Goal: Information Seeking & Learning: Learn about a topic

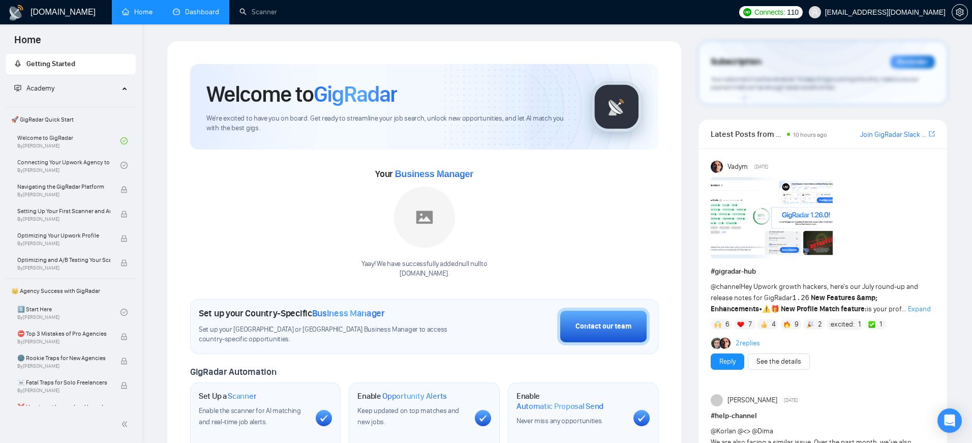
click at [200, 8] on link "Dashboard" at bounding box center [196, 12] width 46 height 9
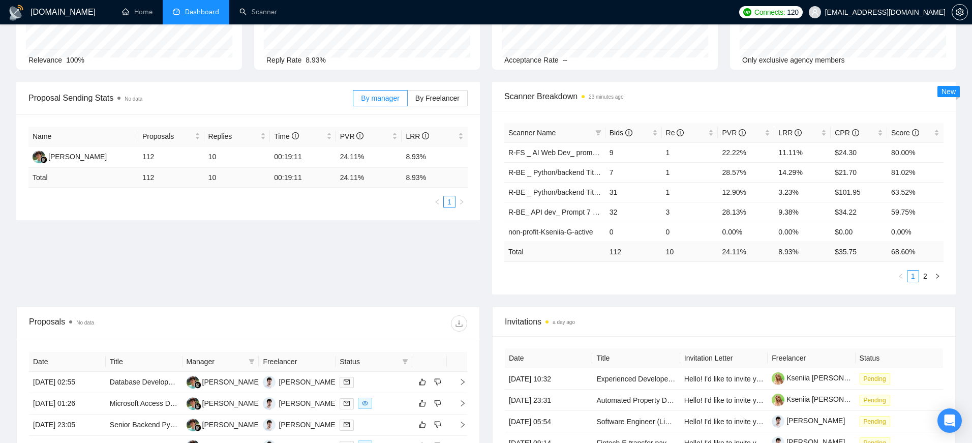
scroll to position [175, 0]
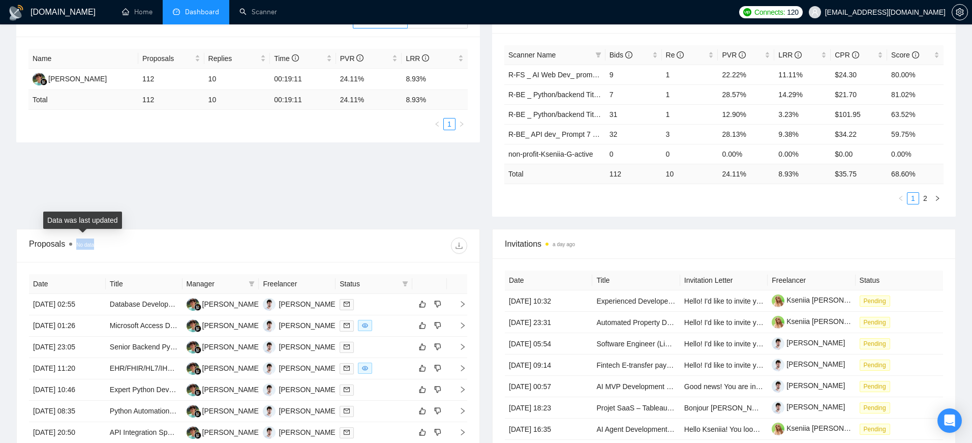
drag, startPoint x: 104, startPoint y: 246, endPoint x: 69, endPoint y: 246, distance: 35.1
click at [69, 246] on div "Proposals No data" at bounding box center [138, 245] width 219 height 16
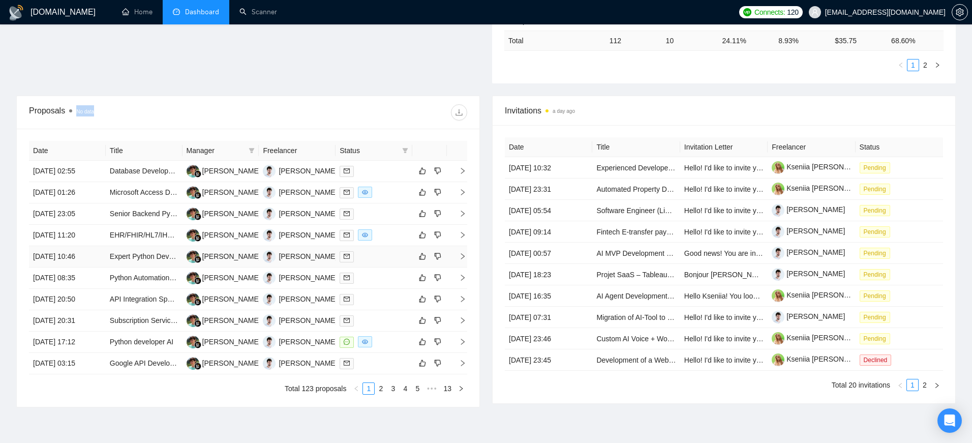
scroll to position [308, 0]
click at [404, 388] on link "4" at bounding box center [405, 388] width 11 height 11
click at [358, 390] on link "1" at bounding box center [356, 388] width 11 height 11
click at [414, 389] on link "5" at bounding box center [417, 388] width 11 height 11
click at [344, 391] on link "1" at bounding box center [339, 388] width 11 height 11
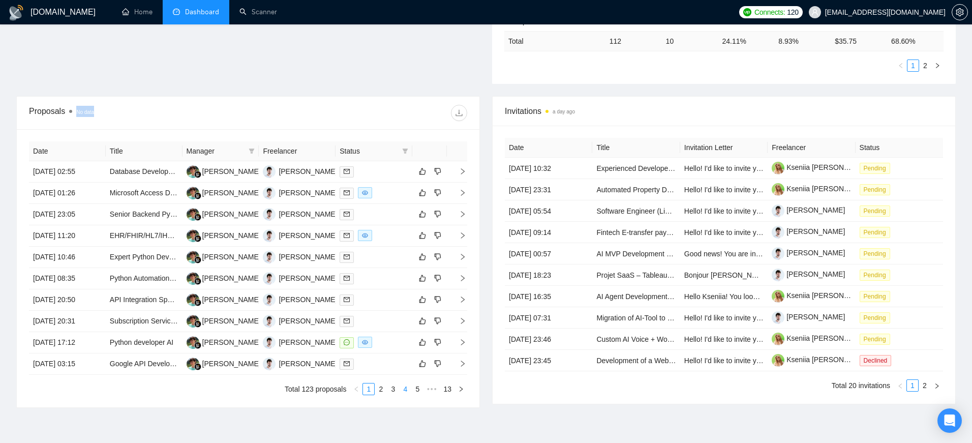
click at [404, 389] on link "4" at bounding box center [405, 388] width 11 height 11
click at [383, 389] on link "3" at bounding box center [380, 388] width 11 height 11
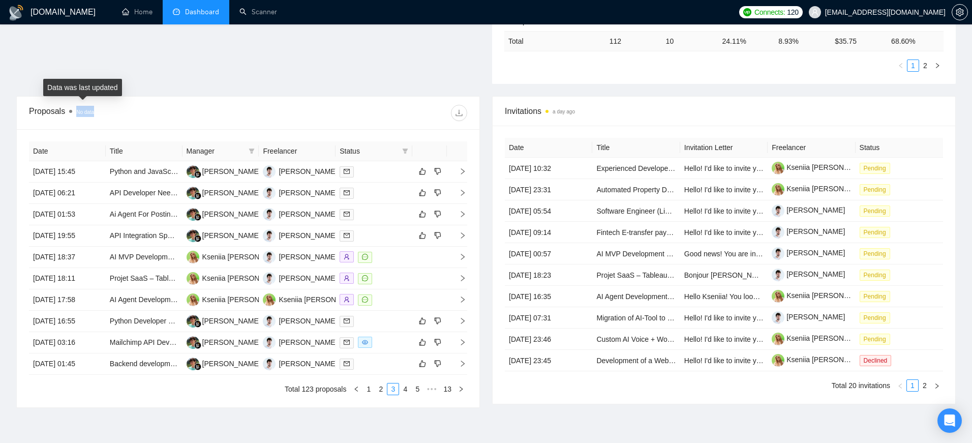
drag, startPoint x: 103, startPoint y: 111, endPoint x: 72, endPoint y: 111, distance: 31.0
click at [72, 111] on div "Proposals No data" at bounding box center [138, 113] width 219 height 16
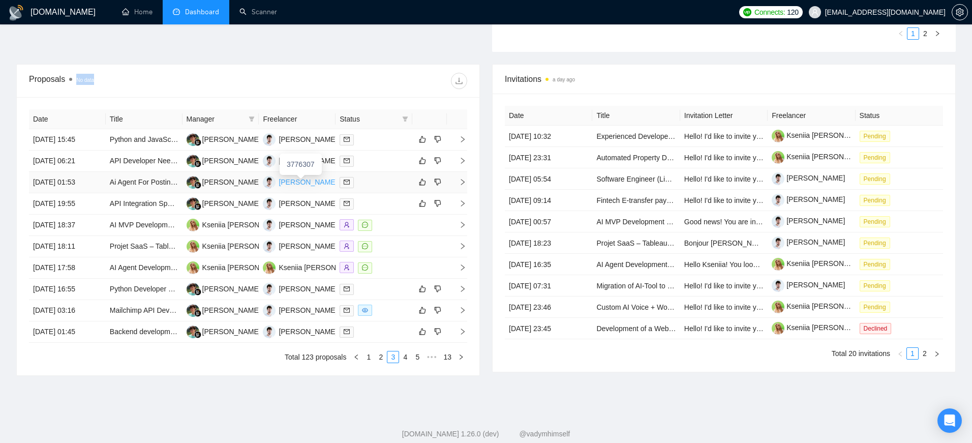
scroll to position [338, 0]
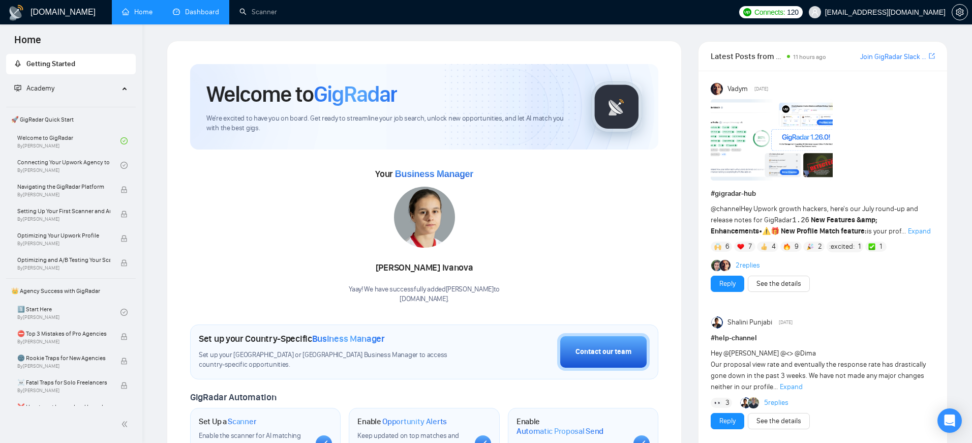
click at [203, 10] on link "Dashboard" at bounding box center [196, 12] width 46 height 9
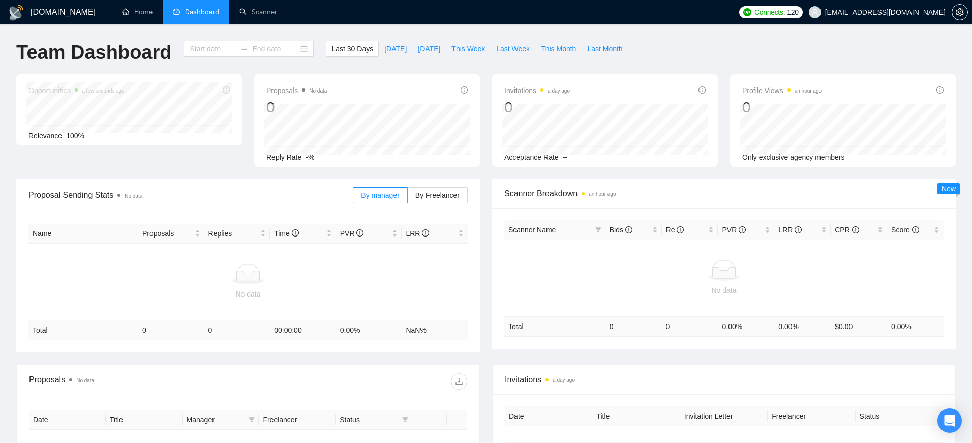
type input "[DATE]"
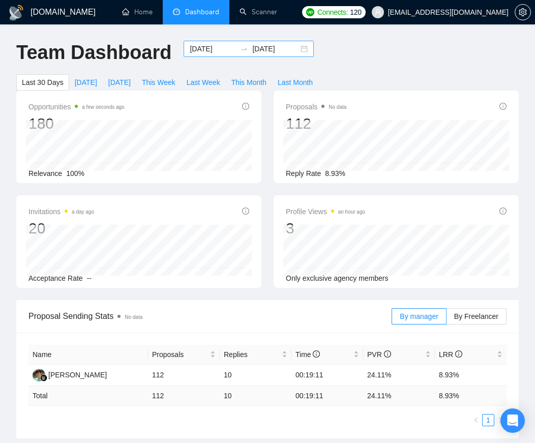
click at [208, 52] on input "[DATE]" at bounding box center [213, 48] width 46 height 11
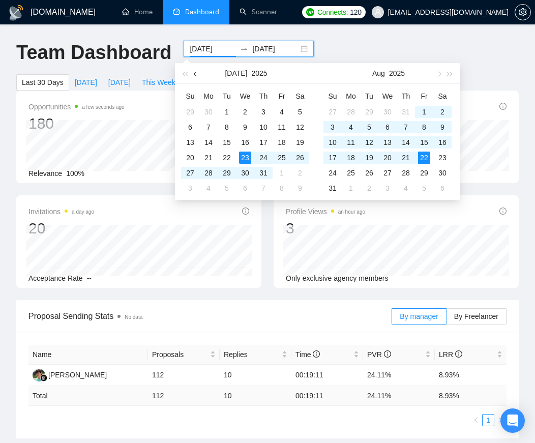
click at [199, 72] on button "button" at bounding box center [195, 73] width 11 height 20
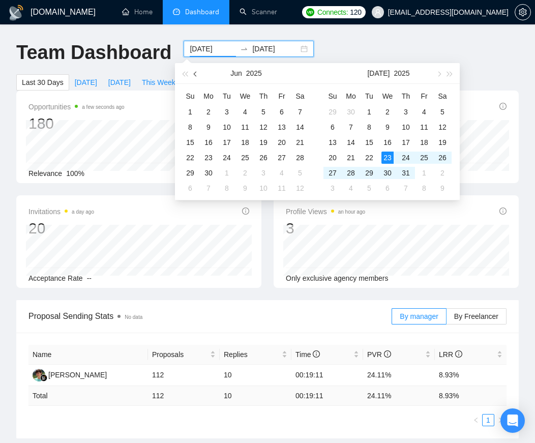
click at [199, 72] on button "button" at bounding box center [195, 73] width 11 height 20
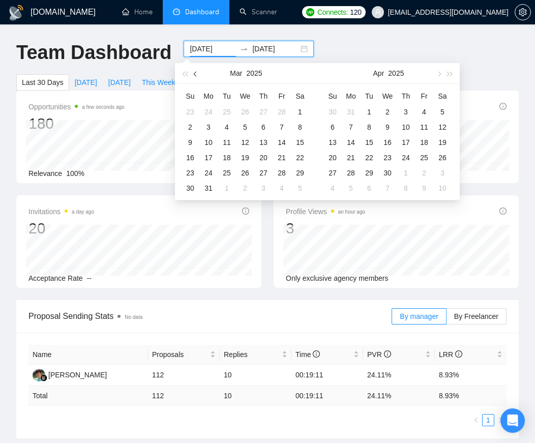
click at [199, 72] on button "button" at bounding box center [195, 73] width 11 height 20
click at [183, 72] on span "button" at bounding box center [184, 73] width 5 height 5
type input "2024-03-01"
click at [423, 107] on div "1" at bounding box center [424, 112] width 12 height 12
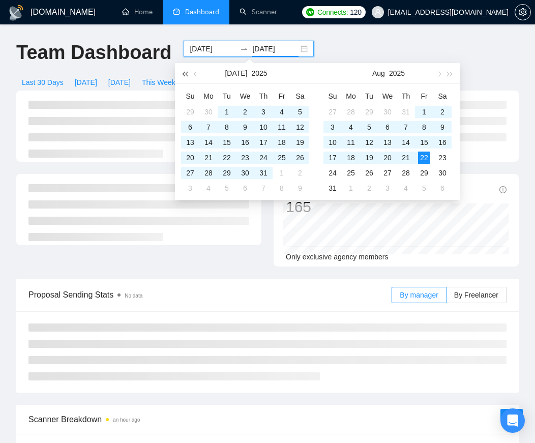
click at [187, 72] on span "button" at bounding box center [184, 73] width 5 height 5
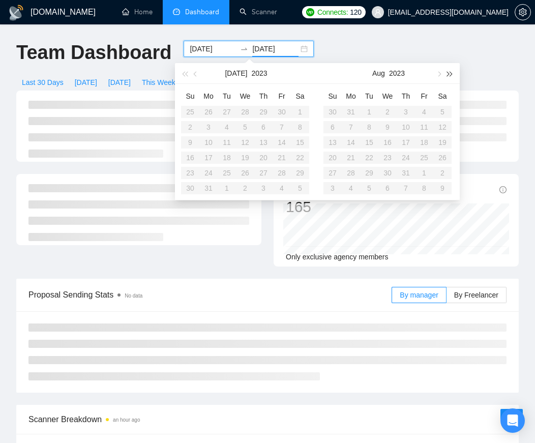
click at [451, 73] on span "button" at bounding box center [449, 73] width 5 height 5
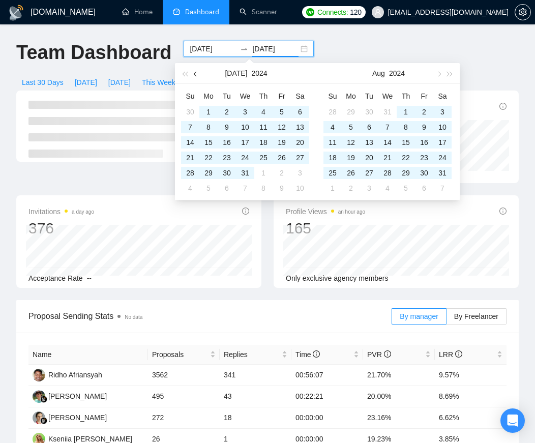
click at [198, 70] on button "button" at bounding box center [195, 73] width 11 height 20
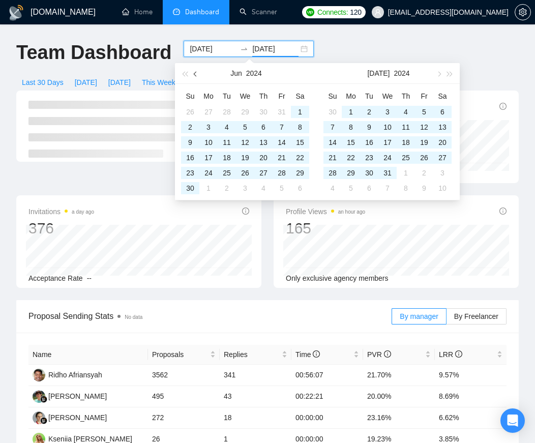
click at [198, 70] on button "button" at bounding box center [195, 73] width 11 height 20
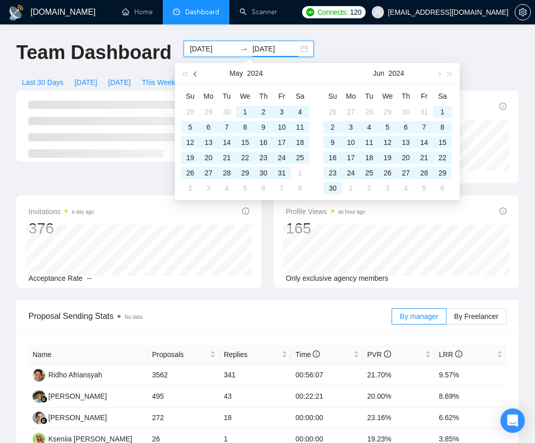
click at [198, 70] on button "button" at bounding box center [195, 73] width 11 height 20
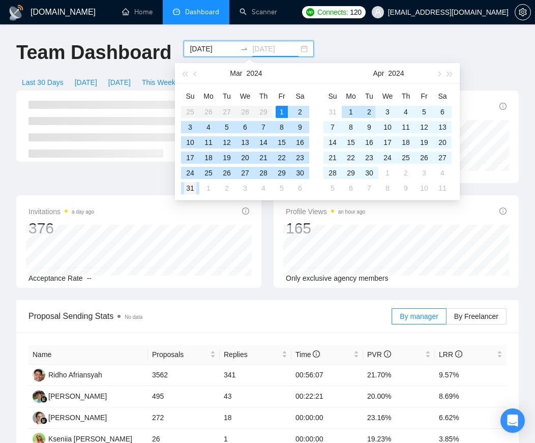
type input "2024-03-31"
click at [188, 190] on div "31" at bounding box center [190, 188] width 12 height 12
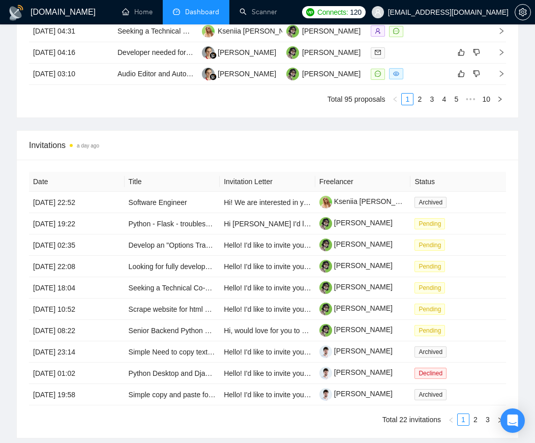
scroll to position [899, 0]
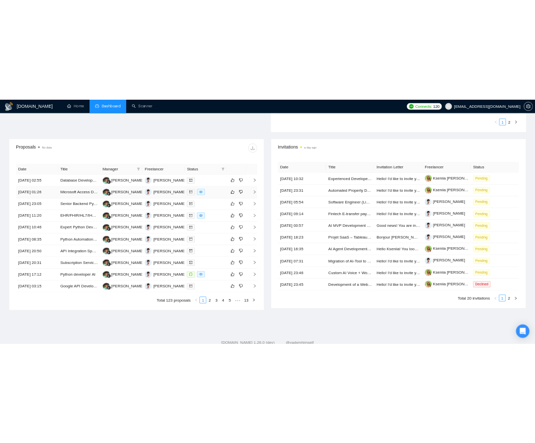
scroll to position [334, 0]
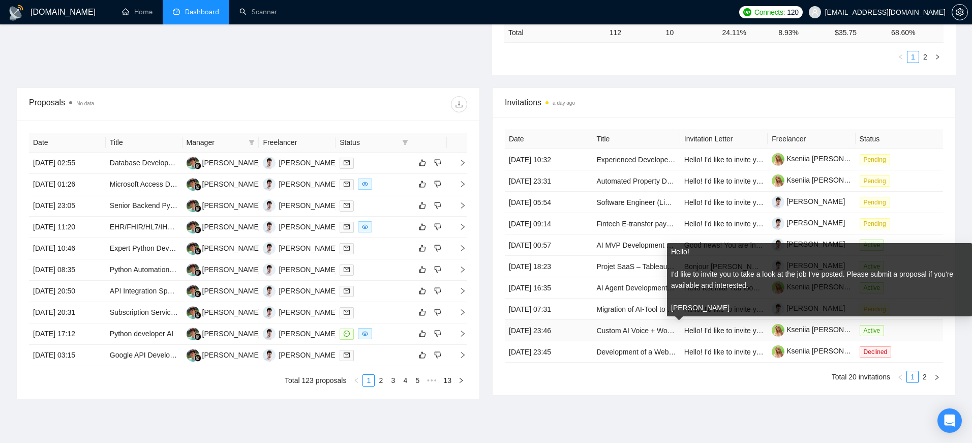
scroll to position [316, 0]
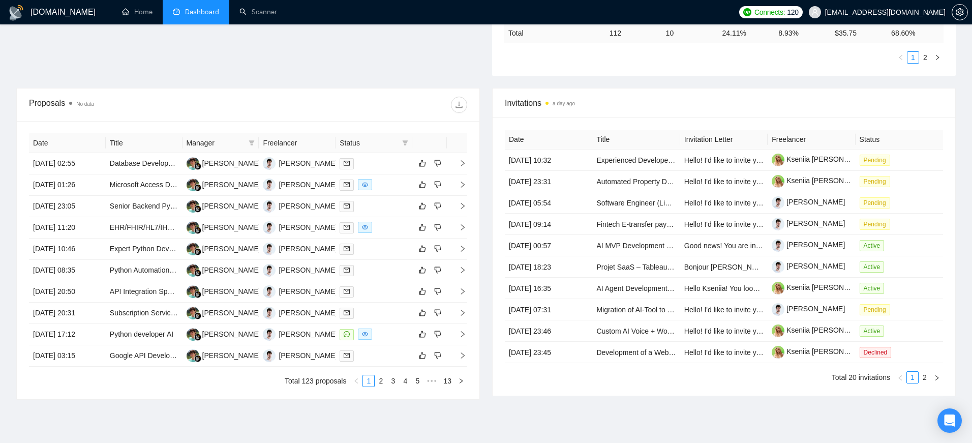
click at [534, 111] on div "Invitations a day ago" at bounding box center [724, 102] width 438 height 29
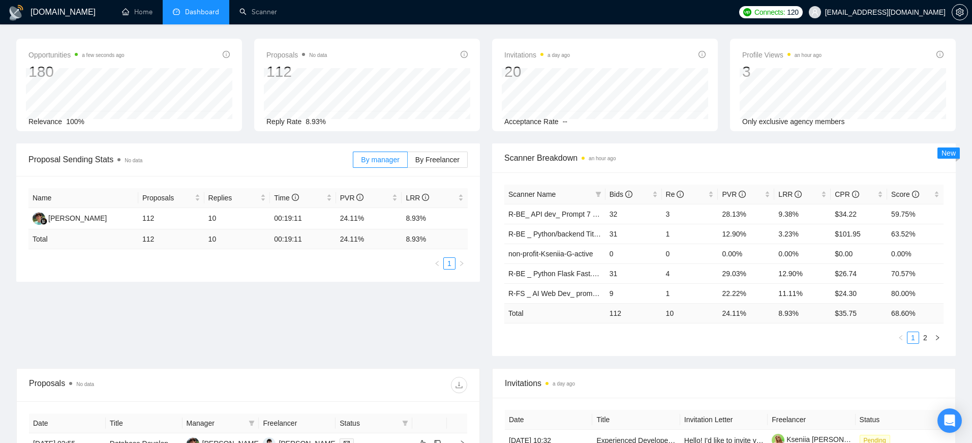
scroll to position [0, 0]
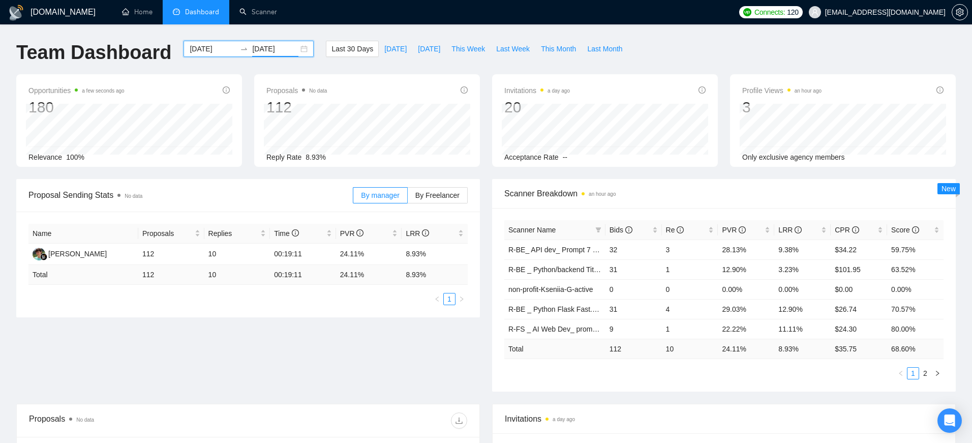
click at [280, 52] on input "2025-08-22" at bounding box center [275, 48] width 46 height 11
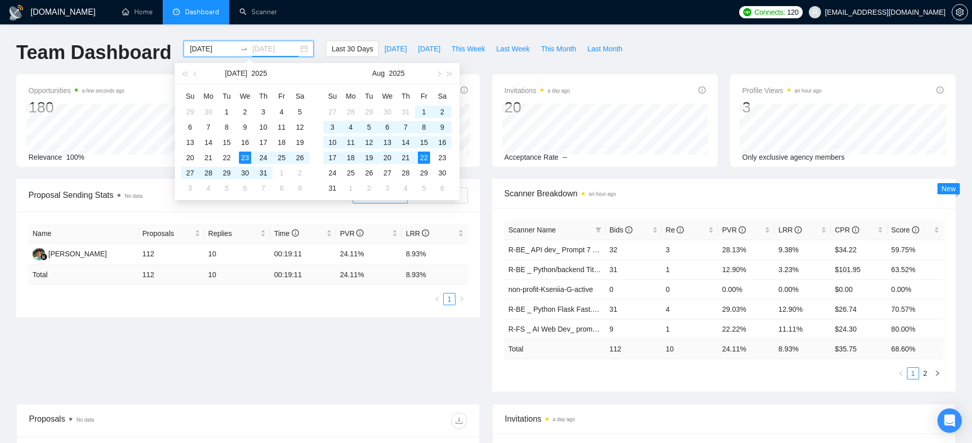
type input "[DATE]"
click at [245, 160] on div "23" at bounding box center [245, 157] width 12 height 12
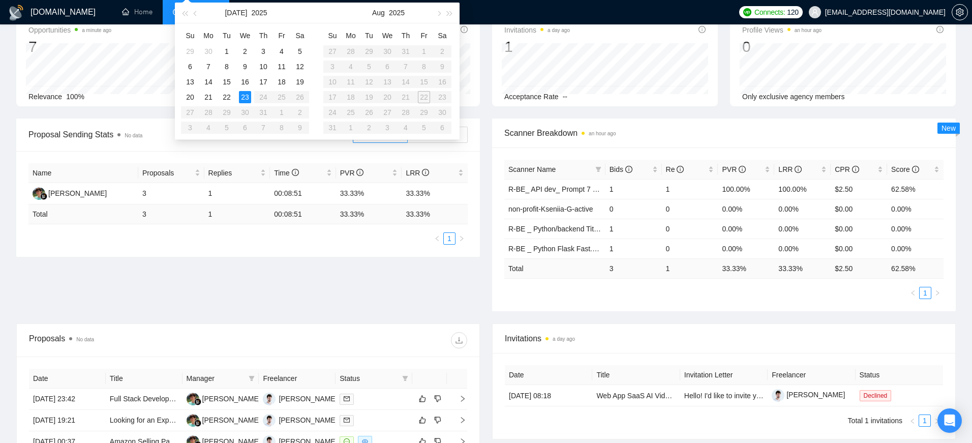
scroll to position [58, 0]
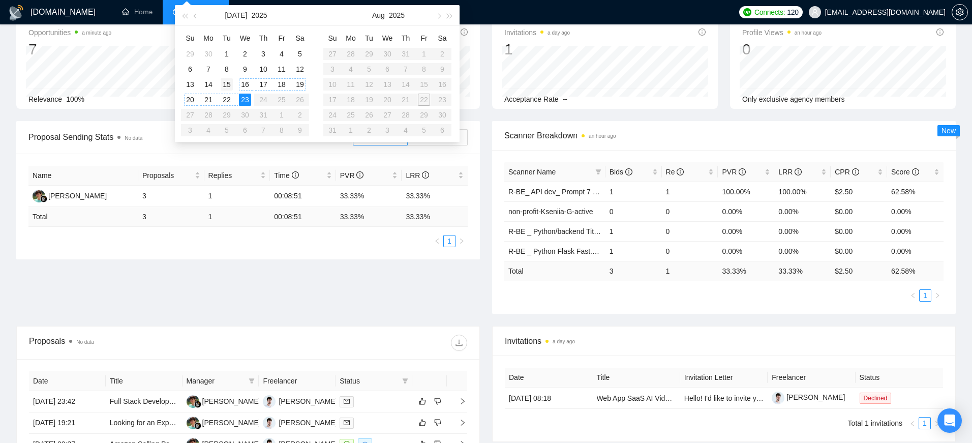
type input "2025-07-15"
click at [228, 77] on td "15" at bounding box center [227, 84] width 18 height 15
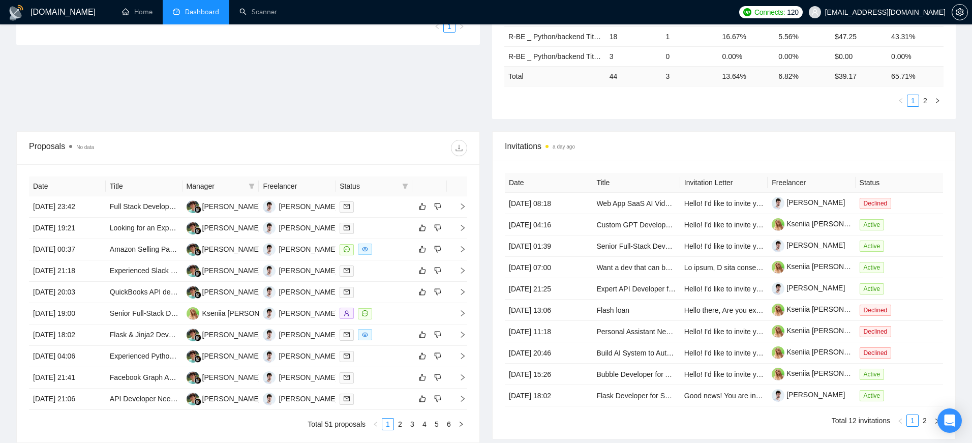
scroll to position [272, 0]
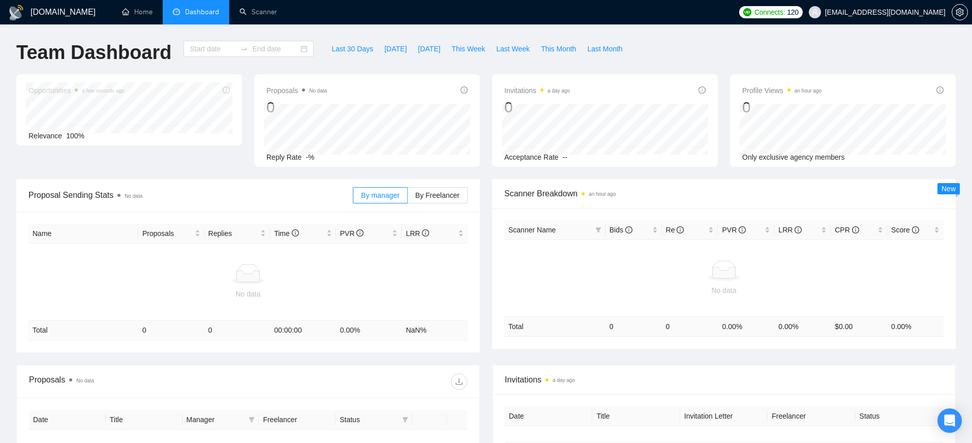
type input "[DATE]"
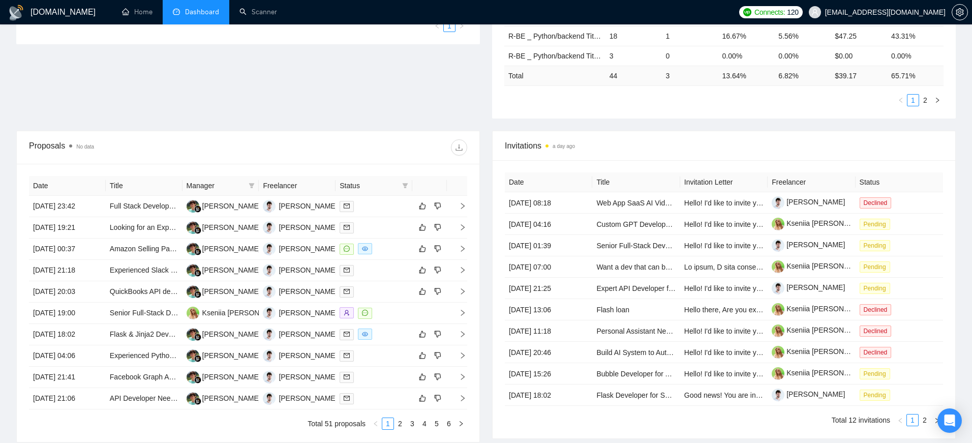
scroll to position [290, 0]
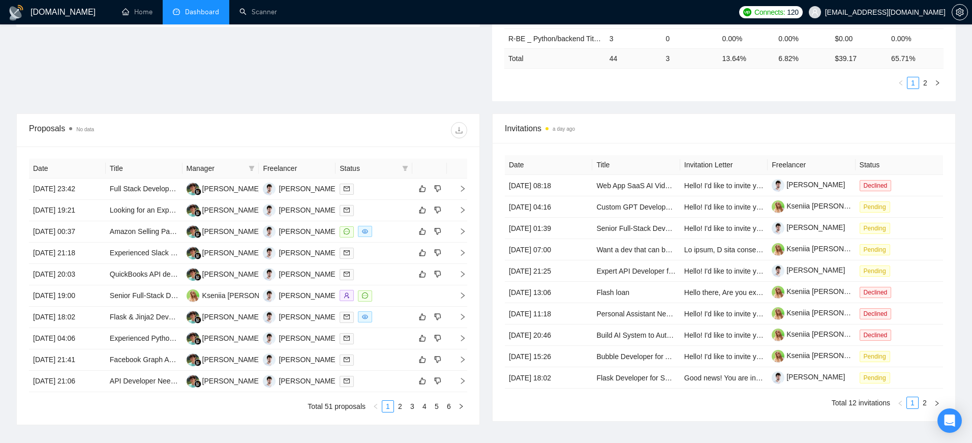
click at [488, 437] on div "GigRadar.io Home Dashboard Scanner Connects: 120 kseniia.goldovska@jellyfish.te…" at bounding box center [486, 113] width 972 height 806
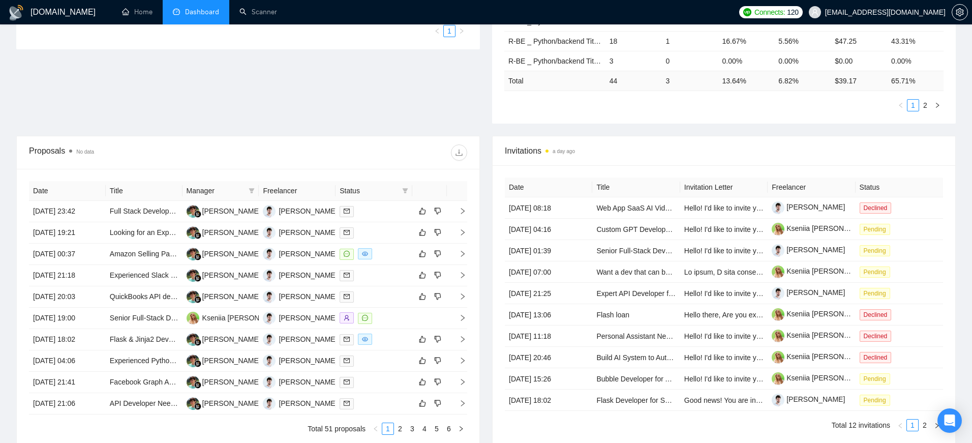
scroll to position [324, 0]
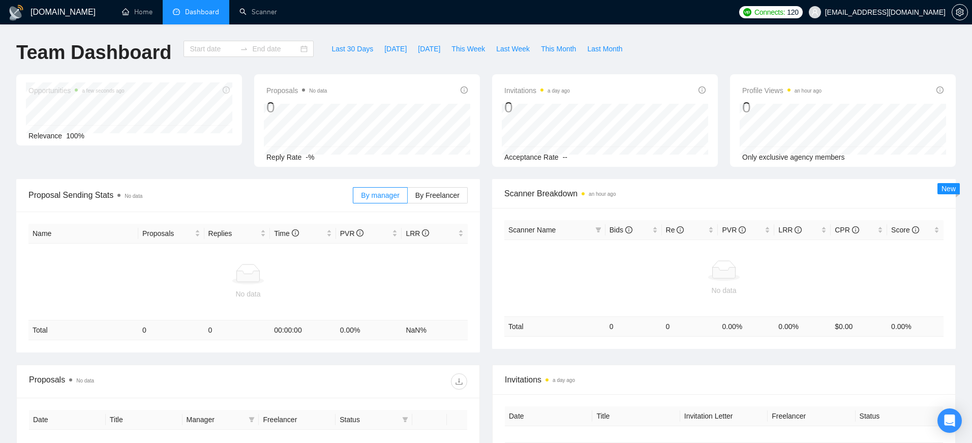
type input "[DATE]"
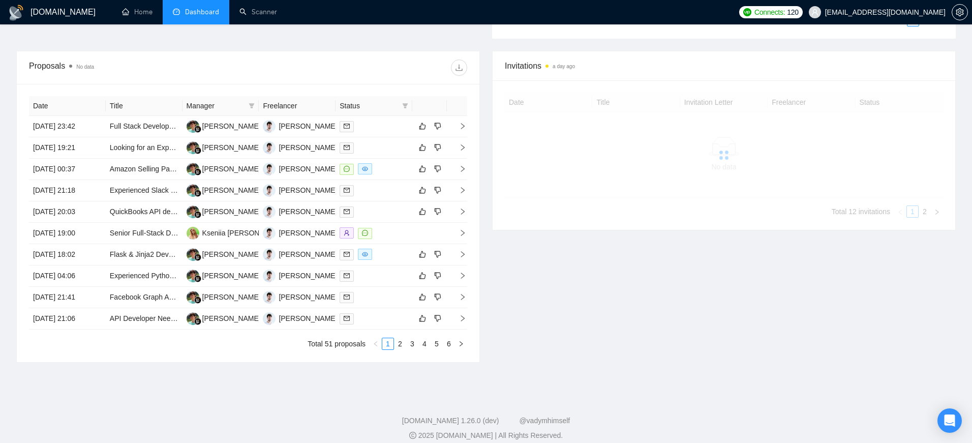
scroll to position [353, 0]
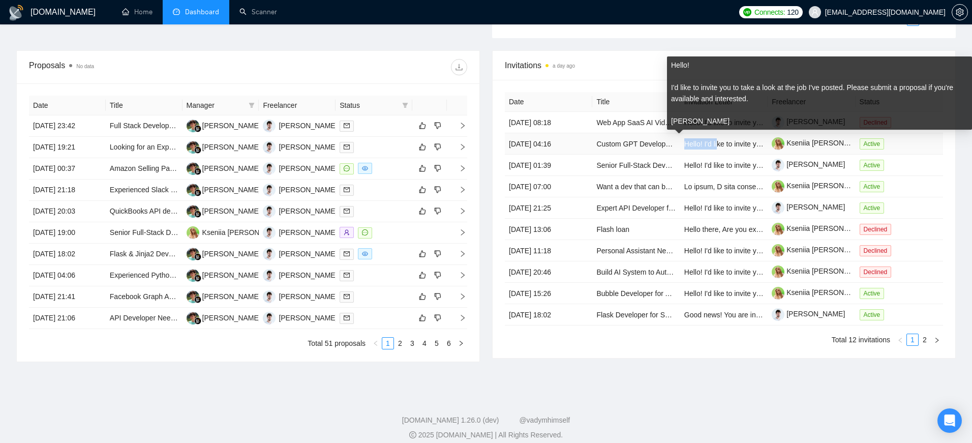
drag, startPoint x: 684, startPoint y: 145, endPoint x: 720, endPoint y: 145, distance: 36.1
click at [720, 145] on span "Hello! I'd like to invite you to take a look at the job I've posted. Please sub…" at bounding box center [905, 144] width 442 height 8
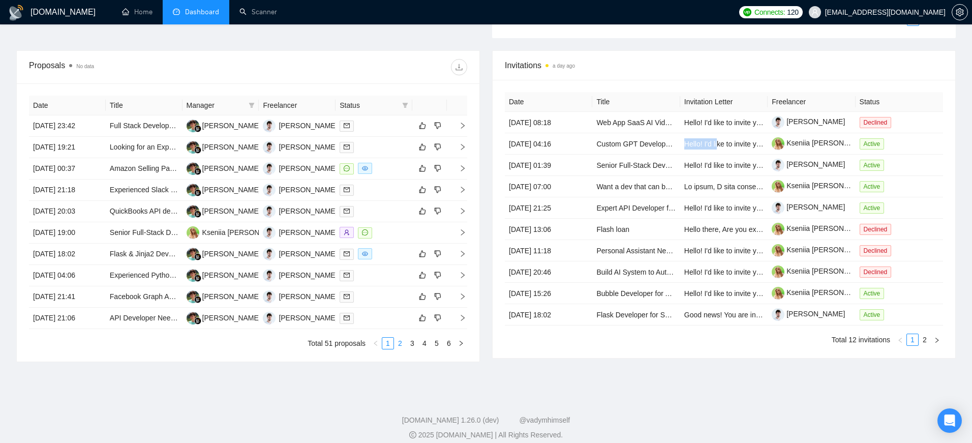
click at [396, 343] on link "2" at bounding box center [399, 343] width 11 height 11
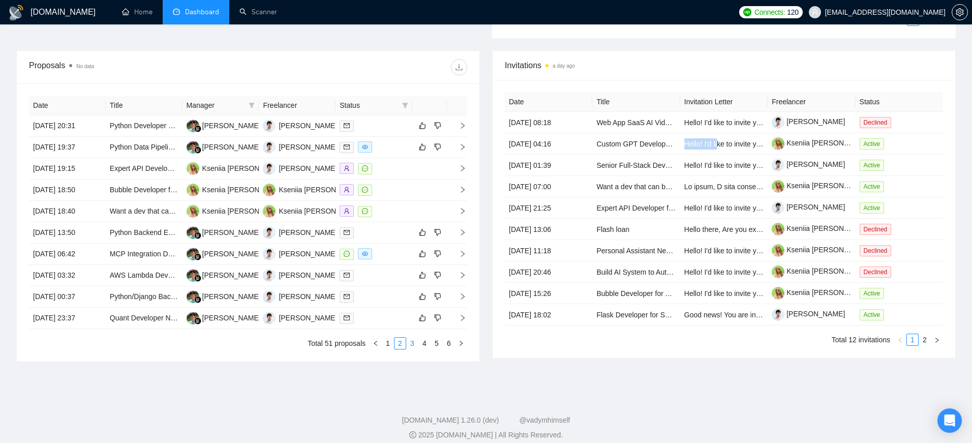
click at [415, 343] on link "3" at bounding box center [412, 343] width 11 height 11
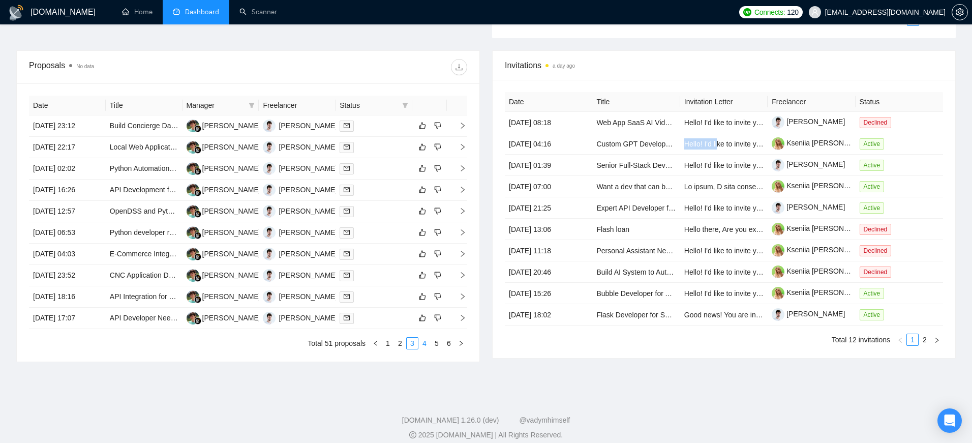
click at [424, 343] on link "4" at bounding box center [424, 343] width 11 height 11
click at [436, 344] on link "5" at bounding box center [436, 343] width 11 height 11
click at [449, 345] on link "6" at bounding box center [448, 343] width 11 height 11
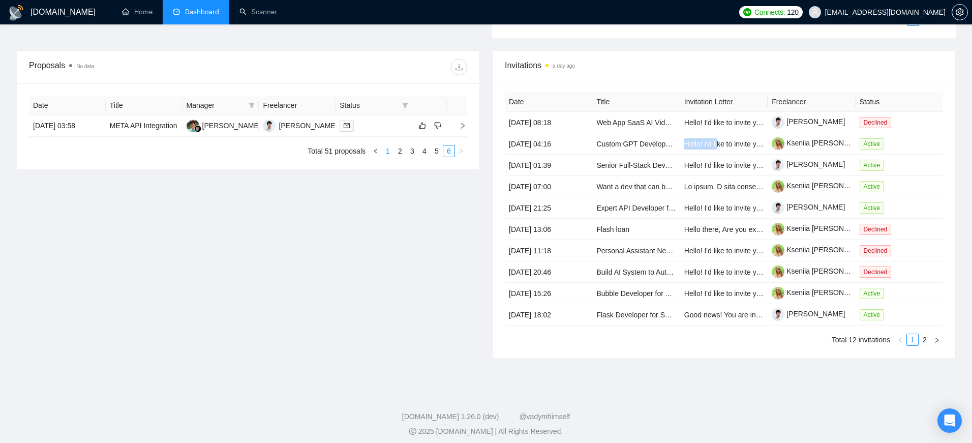
click at [388, 149] on link "1" at bounding box center [387, 150] width 11 height 11
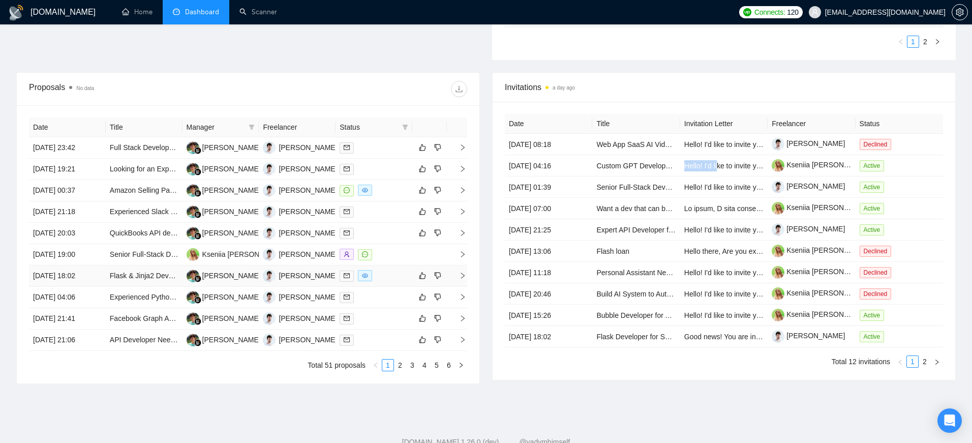
scroll to position [333, 0]
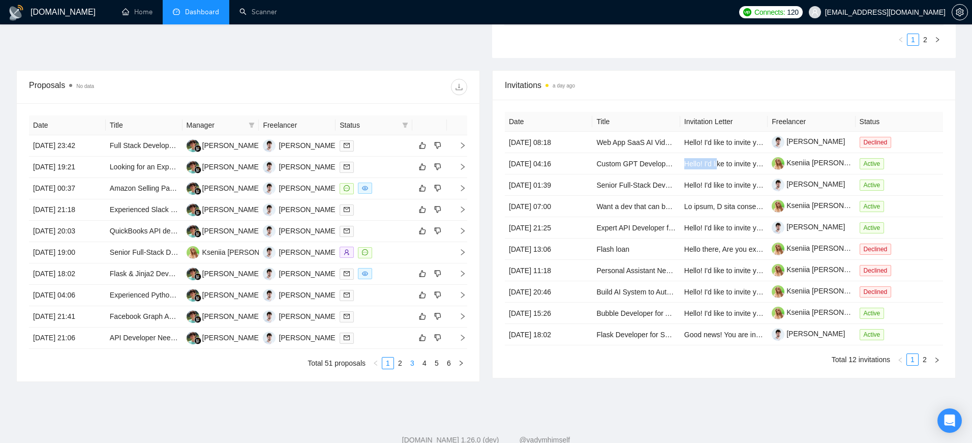
click at [407, 361] on link "3" at bounding box center [412, 362] width 11 height 11
click at [401, 361] on link "2" at bounding box center [399, 362] width 11 height 11
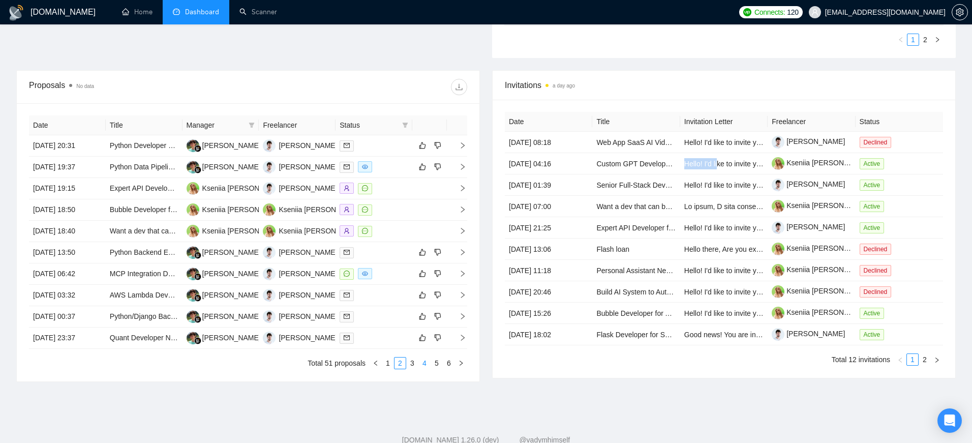
click at [427, 363] on link "4" at bounding box center [424, 362] width 11 height 11
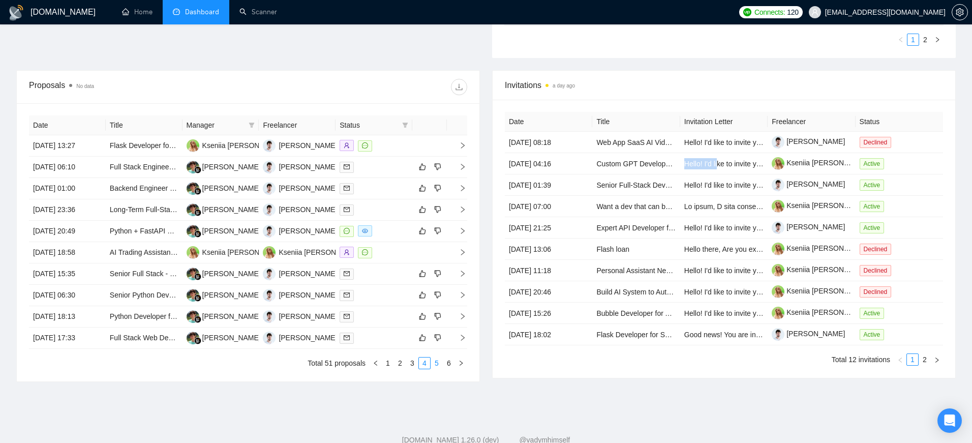
click at [440, 363] on link "5" at bounding box center [436, 362] width 11 height 11
click at [445, 366] on link "6" at bounding box center [448, 362] width 11 height 11
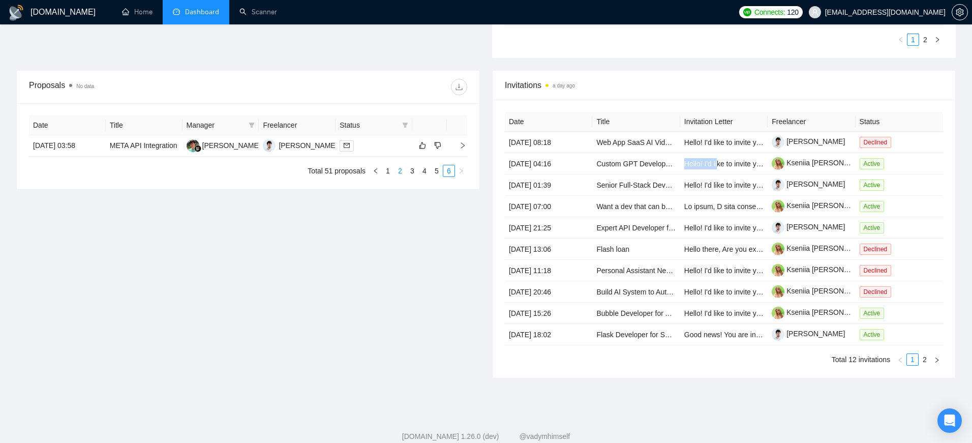
click at [402, 174] on link "2" at bounding box center [399, 170] width 11 height 11
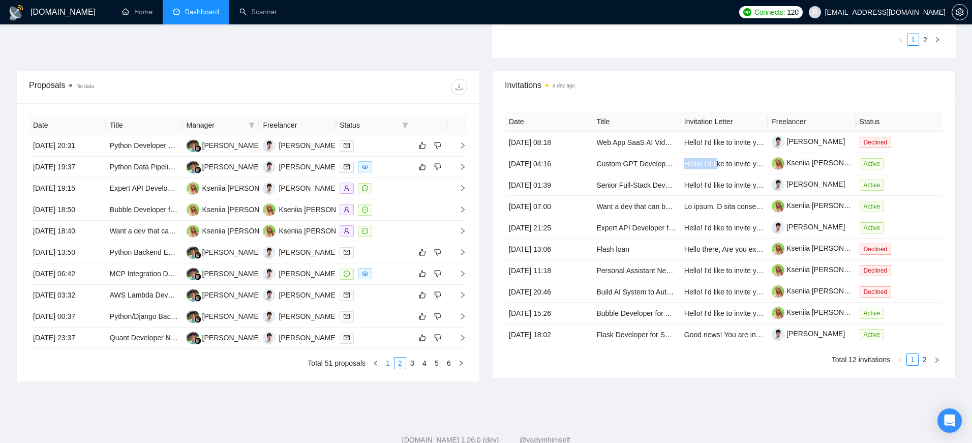
click at [388, 362] on link "1" at bounding box center [387, 362] width 11 height 11
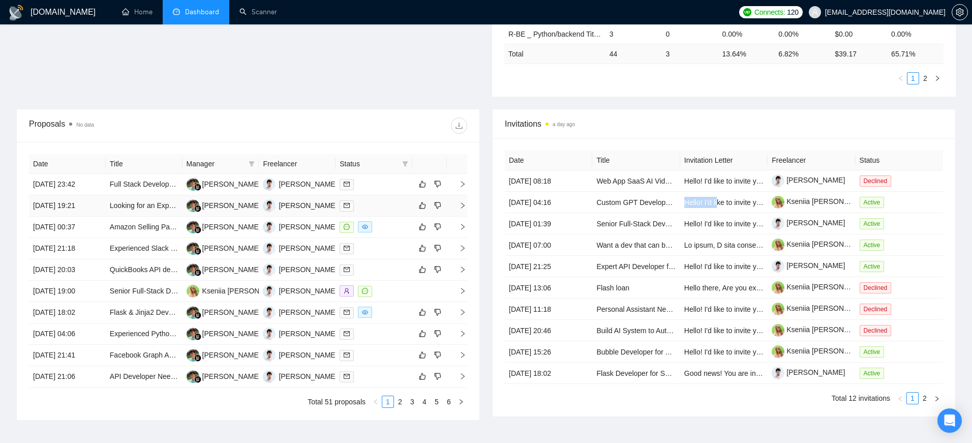
scroll to position [296, 0]
click at [625, 143] on div "Date Title Invitation Letter Freelancer Status 23 Jul, 2025 08:18 Web App SaaS …" at bounding box center [724, 276] width 463 height 278
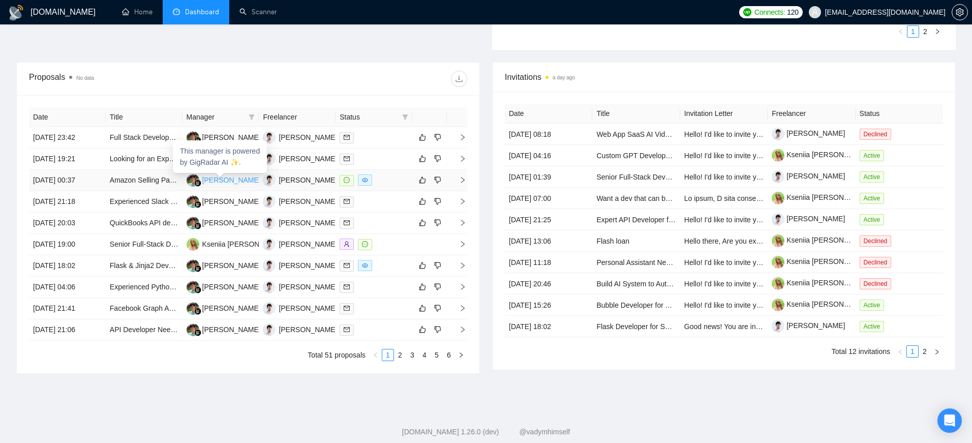
scroll to position [349, 0]
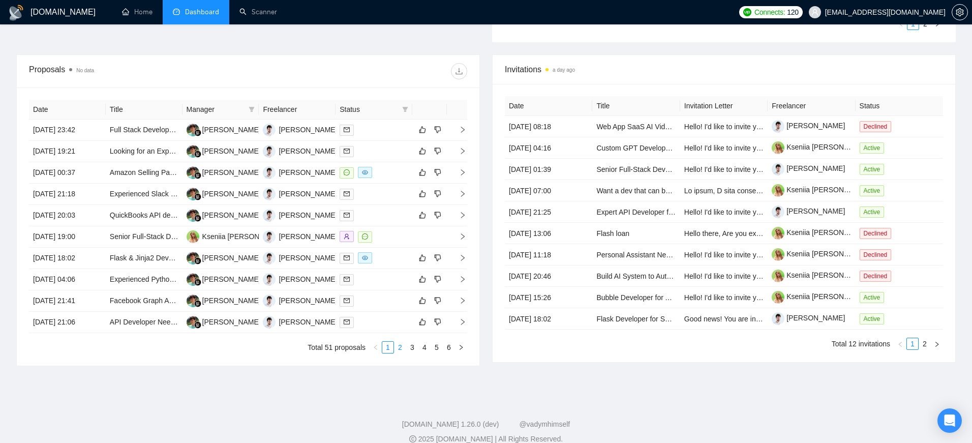
click at [399, 348] on link "2" at bounding box center [399, 347] width 11 height 11
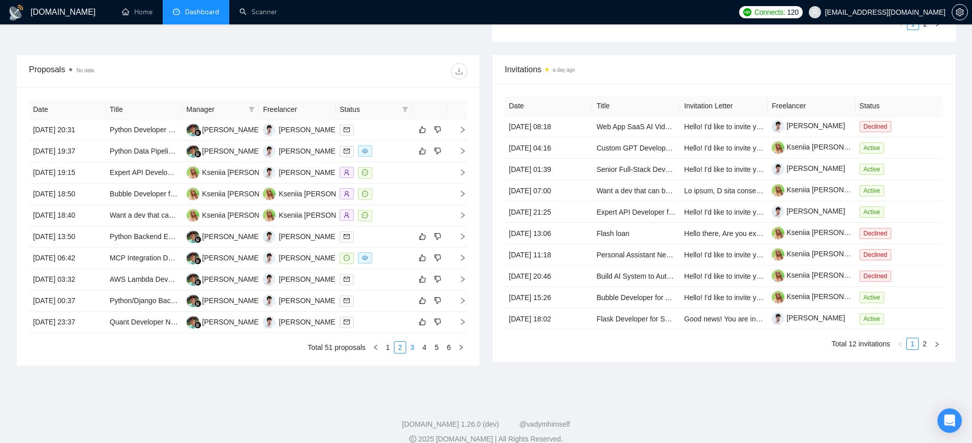
click at [409, 345] on link "3" at bounding box center [412, 347] width 11 height 11
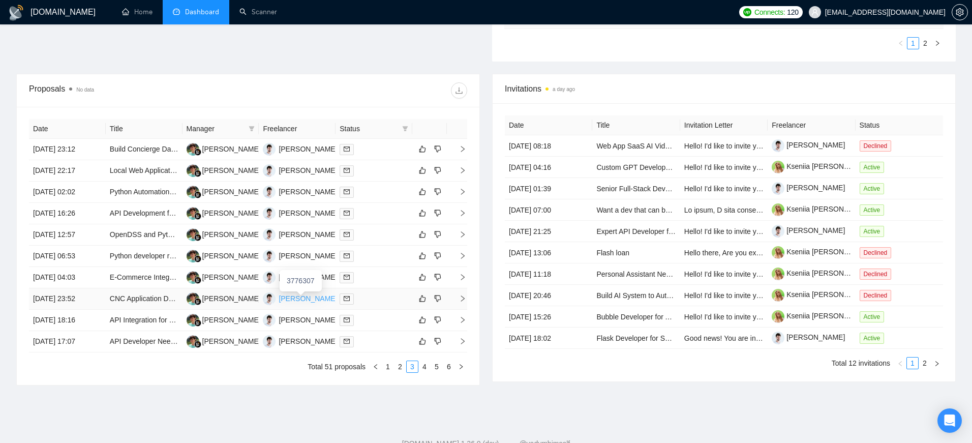
scroll to position [324, 0]
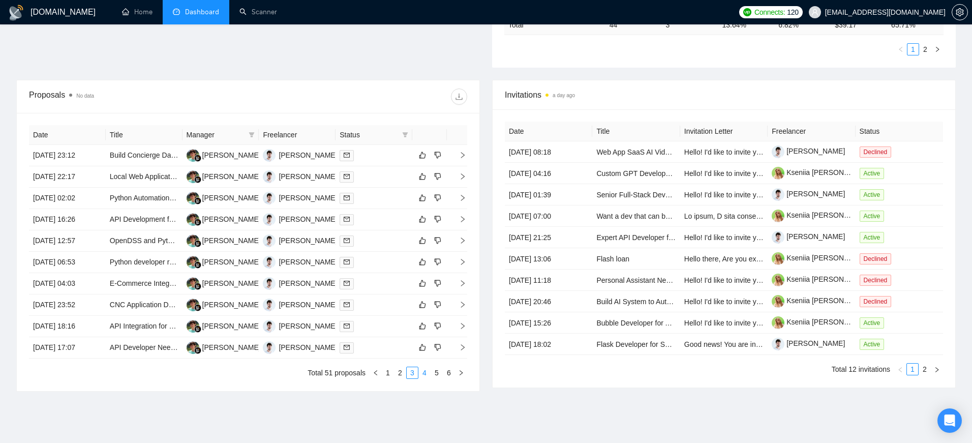
click at [427, 368] on link "4" at bounding box center [424, 372] width 11 height 11
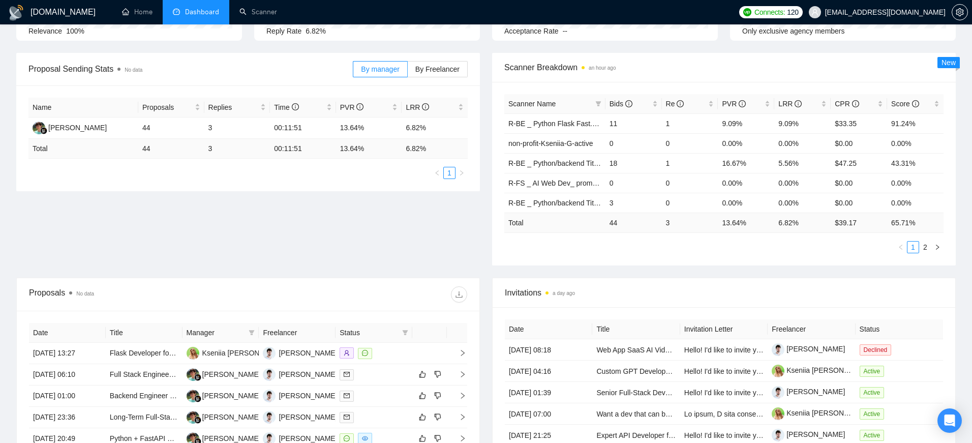
scroll to position [0, 0]
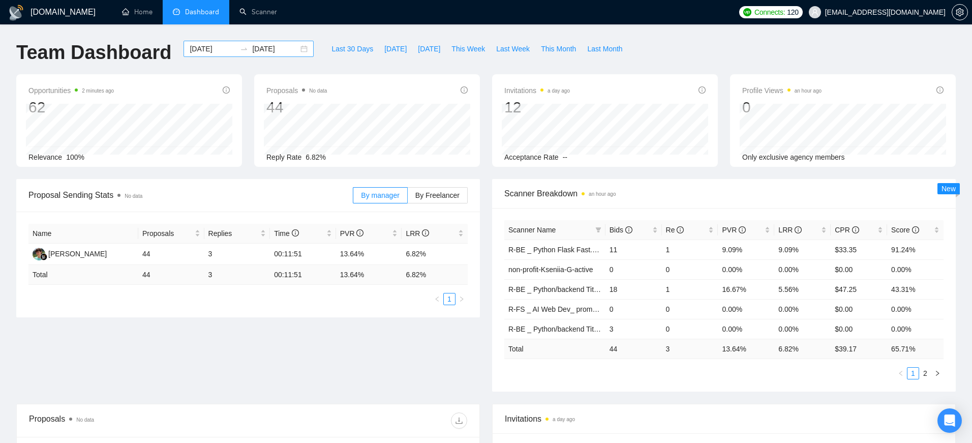
click at [217, 50] on input "2025-07-15" at bounding box center [213, 48] width 46 height 11
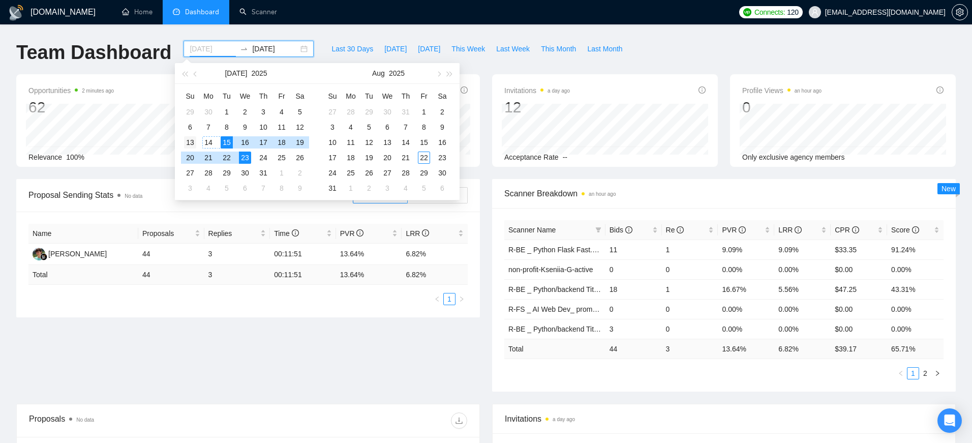
type input "[DATE]"
click at [192, 143] on div "13" at bounding box center [190, 142] width 12 height 12
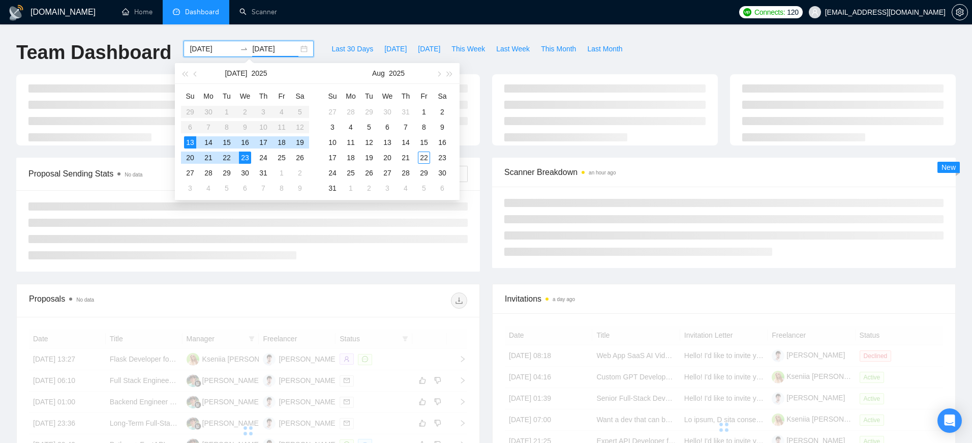
type input "[DATE]"
click at [317, 259] on ul at bounding box center [247, 230] width 439 height 57
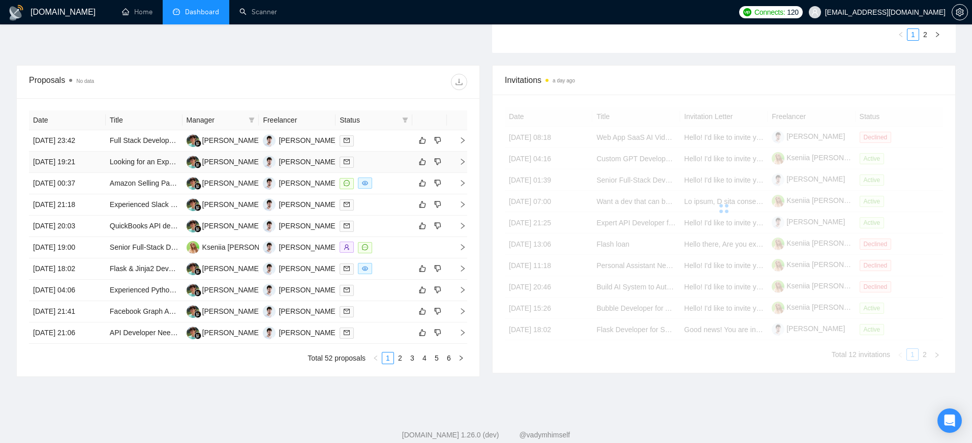
scroll to position [363, 0]
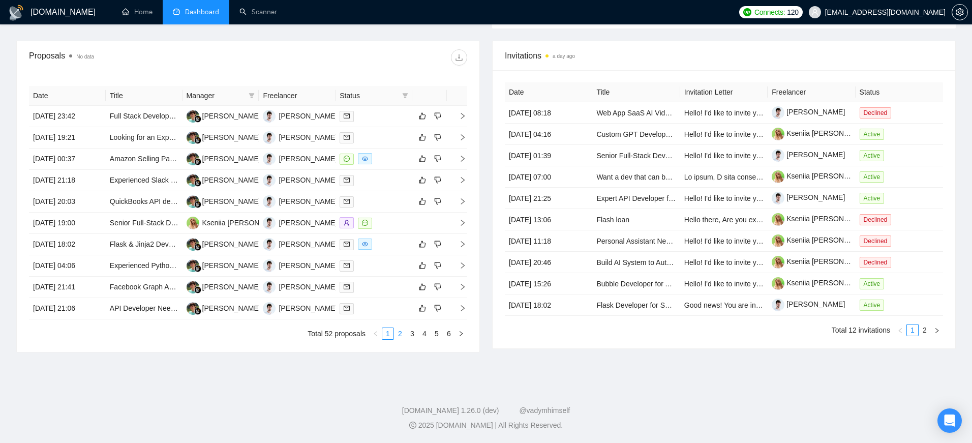
click at [401, 335] on link "2" at bounding box center [399, 333] width 11 height 11
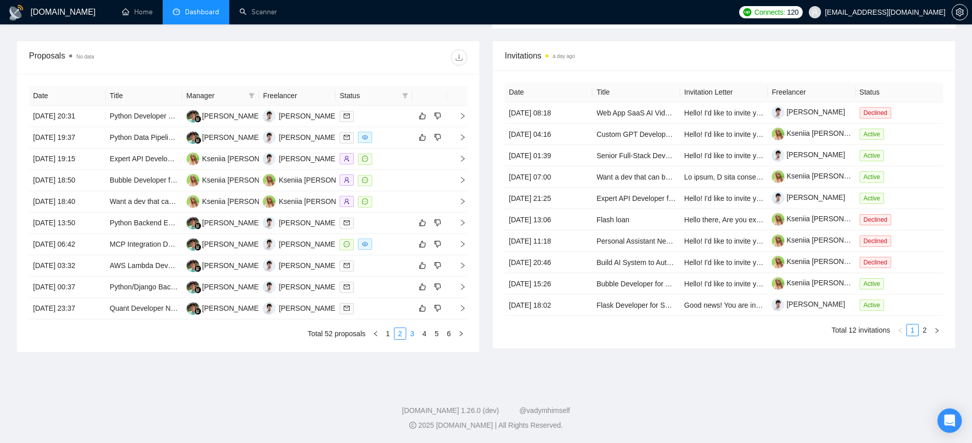
click at [414, 337] on link "3" at bounding box center [412, 333] width 11 height 11
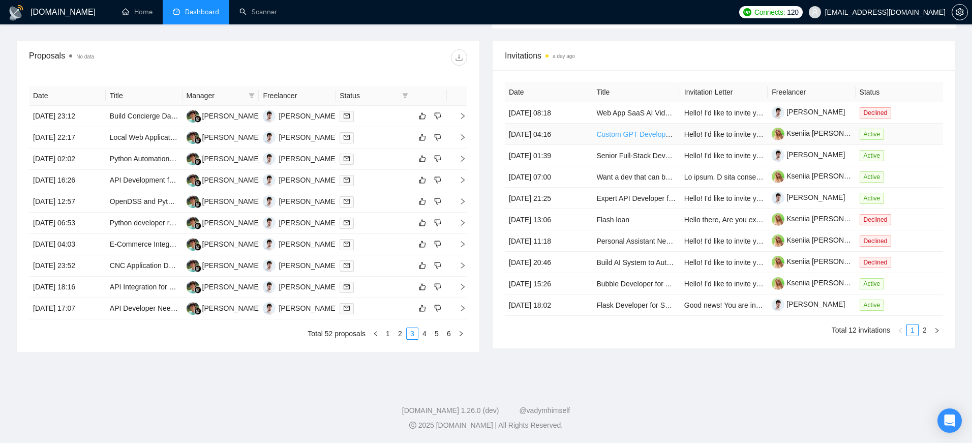
click at [635, 134] on link "Custom GPT Development for Business Automation" at bounding box center [678, 134] width 164 height 8
click at [956, 13] on icon "setting" at bounding box center [960, 12] width 8 height 8
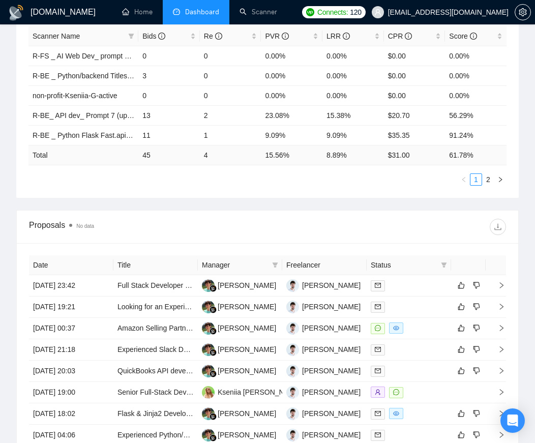
scroll to position [475, 0]
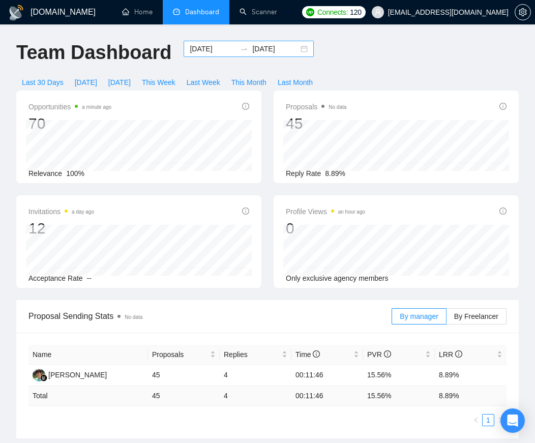
click at [271, 51] on input "[DATE]" at bounding box center [275, 48] width 46 height 11
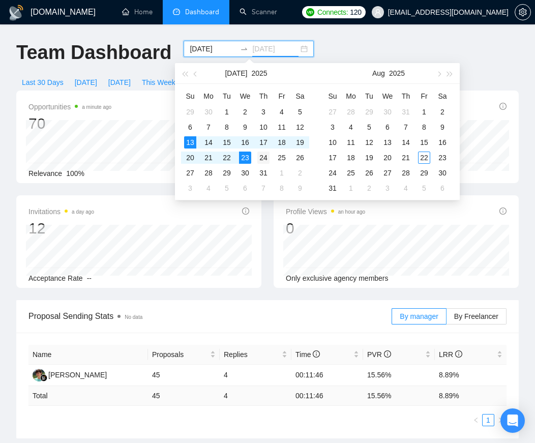
type input "[DATE]"
click at [259, 159] on div "24" at bounding box center [263, 157] width 12 height 12
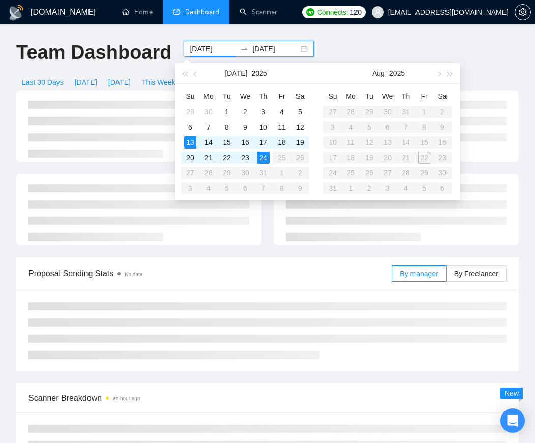
type input "[DATE]"
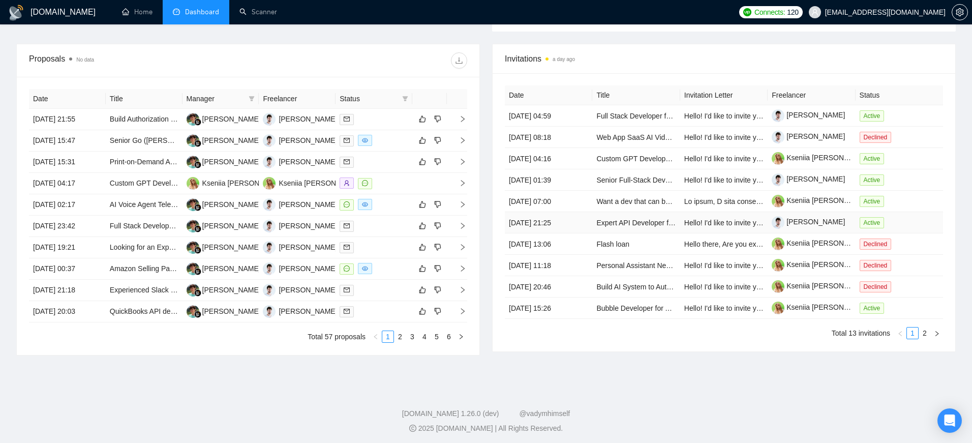
scroll to position [363, 0]
